Goal: Transaction & Acquisition: Purchase product/service

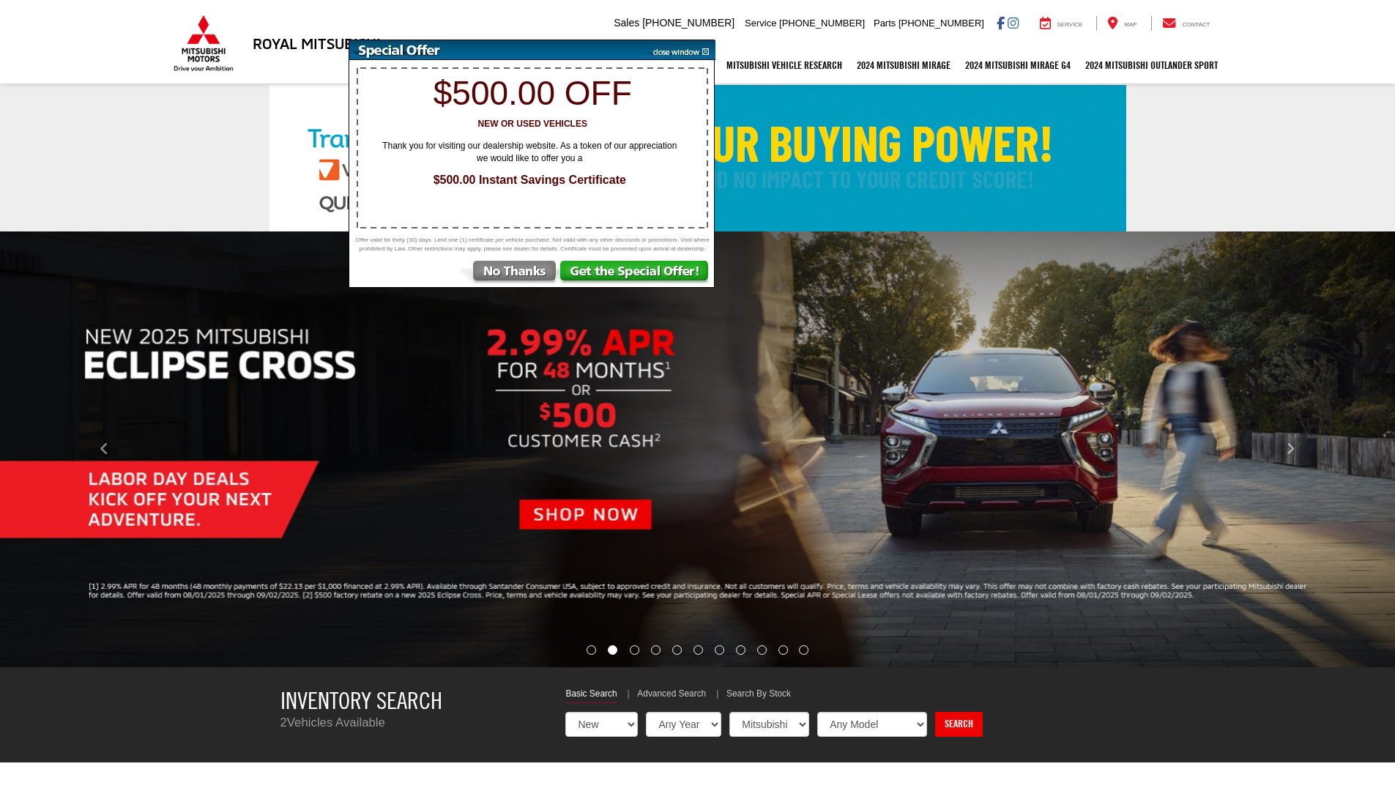
select select "Mitsubishi"
